Goal: Register for event/course

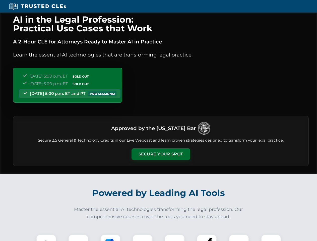
click at [161, 154] on button "Secure Your Spot" at bounding box center [161, 154] width 59 height 12
click at [46, 238] on img at bounding box center [46, 244] width 15 height 15
